Goal: Task Accomplishment & Management: Complete application form

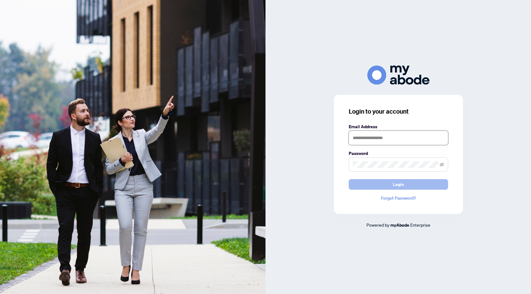
type input "**********"
click at [381, 183] on button "Login" at bounding box center [398, 184] width 99 height 11
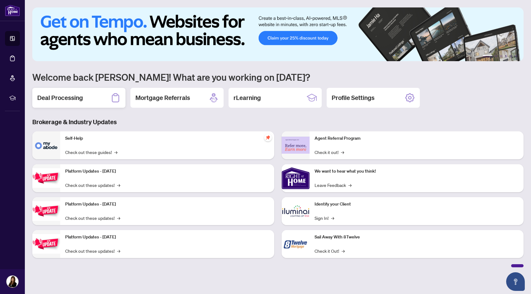
click at [90, 101] on div "Deal Processing" at bounding box center [78, 98] width 93 height 20
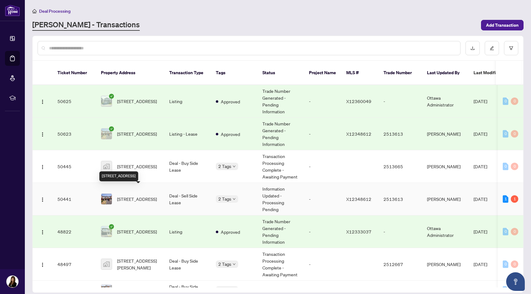
click at [126, 196] on span "35 BELLROCK Dr, Ottawa, Ontario K2K 3J4, Canada" at bounding box center [137, 199] width 40 height 7
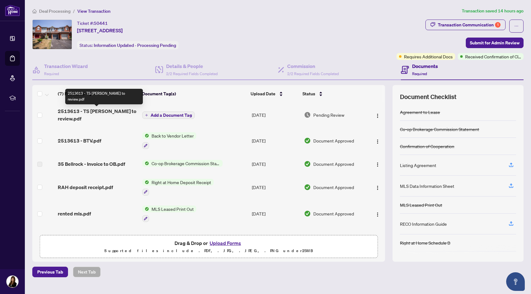
click at [97, 112] on span "2513613 - TS Debbie to review.pdf" at bounding box center [98, 115] width 80 height 15
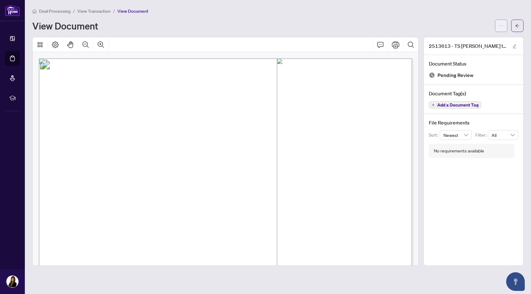
click at [501, 24] on icon "ellipsis" at bounding box center [501, 26] width 4 height 4
click at [476, 39] on span "Download" at bounding box center [479, 39] width 47 height 7
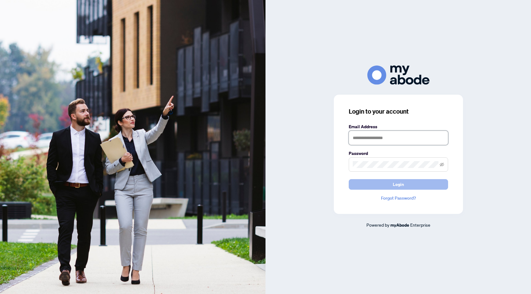
type input "**********"
click at [410, 186] on button "Login" at bounding box center [398, 184] width 99 height 11
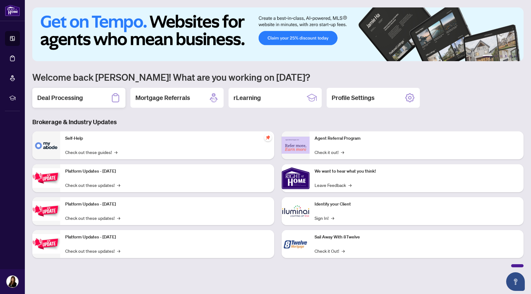
click at [72, 98] on h2 "Deal Processing" at bounding box center [60, 98] width 46 height 9
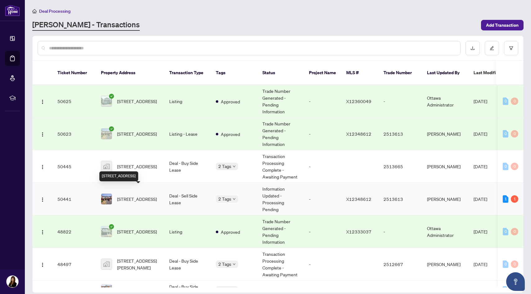
click at [154, 196] on span "[STREET_ADDRESS]" at bounding box center [137, 199] width 40 height 7
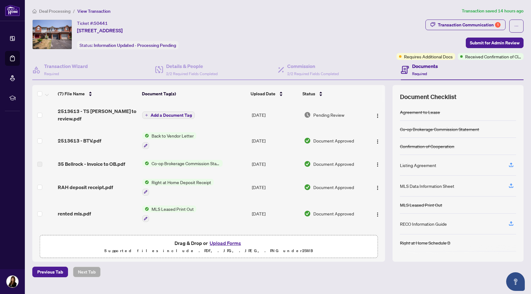
click at [234, 243] on button "Upload Forms" at bounding box center [225, 243] width 35 height 8
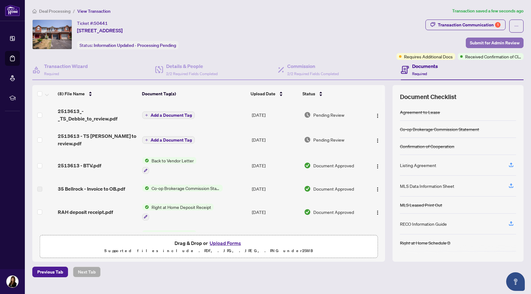
click at [486, 44] on span "Submit for Admin Review" at bounding box center [495, 43] width 50 height 10
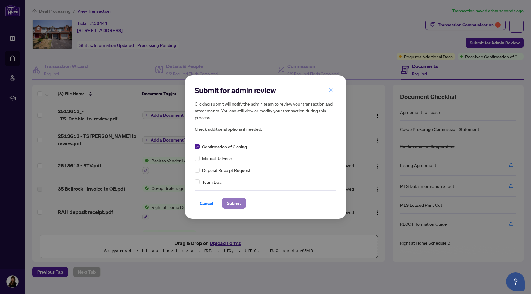
click at [234, 207] on span "Submit" at bounding box center [234, 204] width 14 height 10
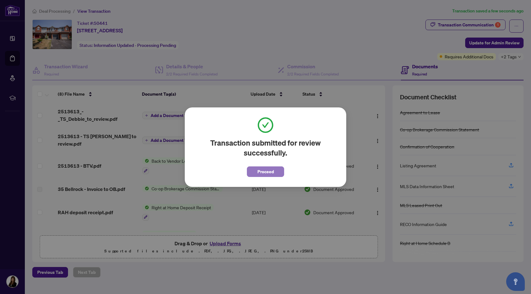
click at [268, 175] on span "Proceed" at bounding box center [266, 172] width 16 height 10
